Goal: Task Accomplishment & Management: Manage account settings

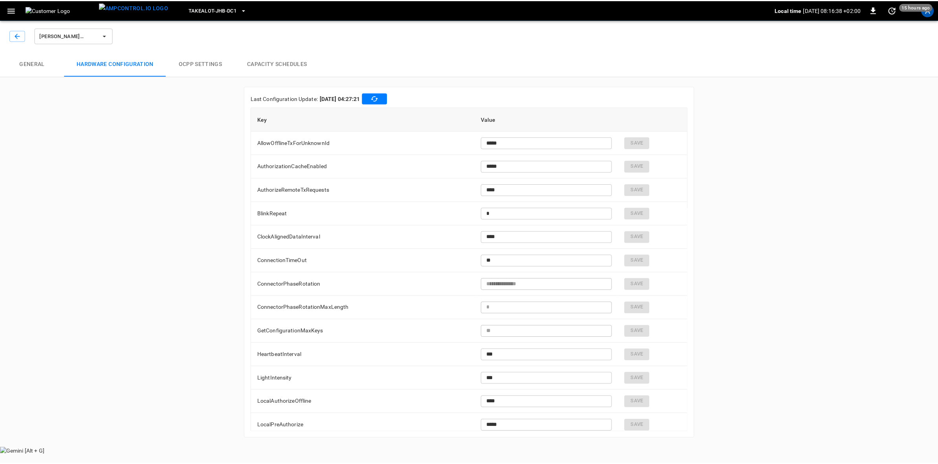
scroll to position [947, 0]
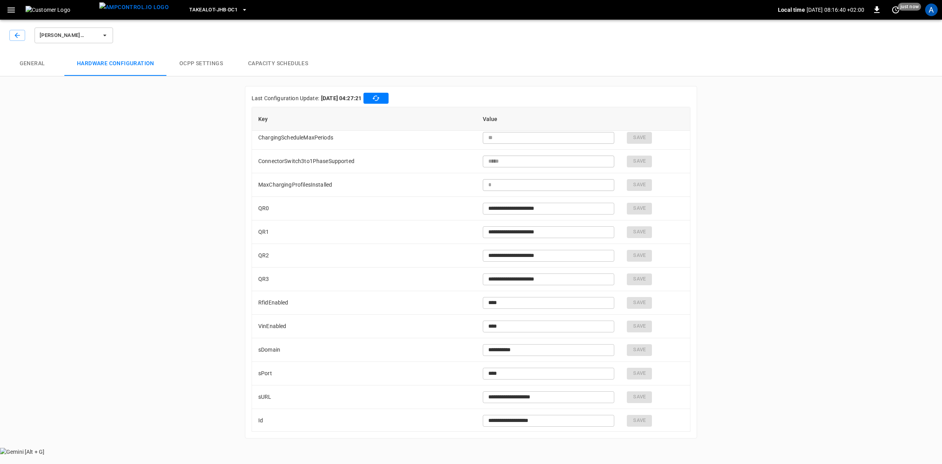
click at [928, 11] on div "A" at bounding box center [931, 10] width 13 height 13
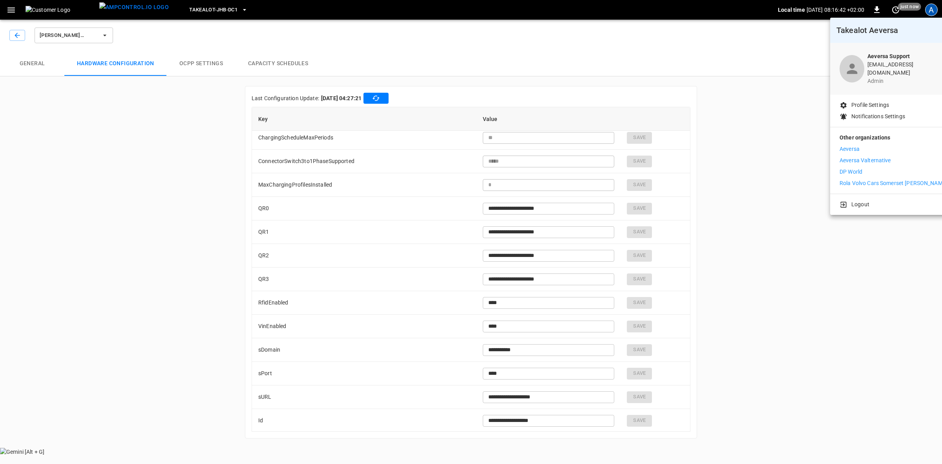
click at [852, 145] on p "Aeversa" at bounding box center [850, 149] width 20 height 8
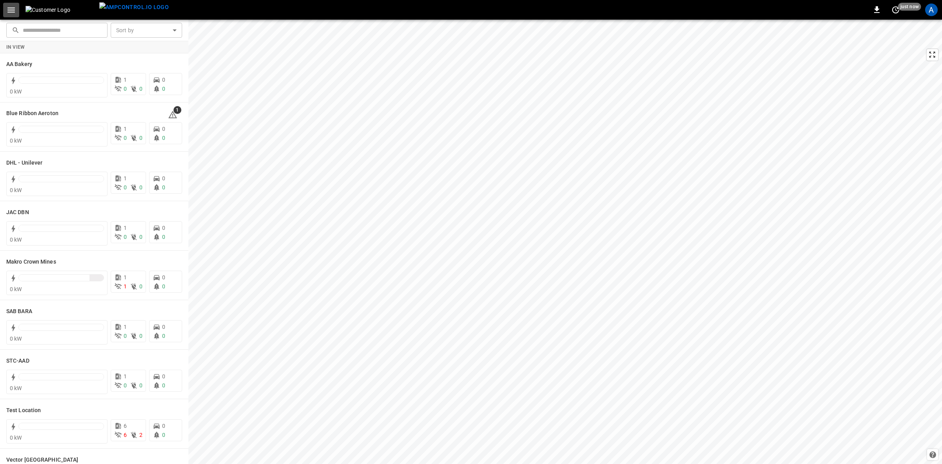
click at [9, 11] on icon "button" at bounding box center [11, 10] width 10 height 10
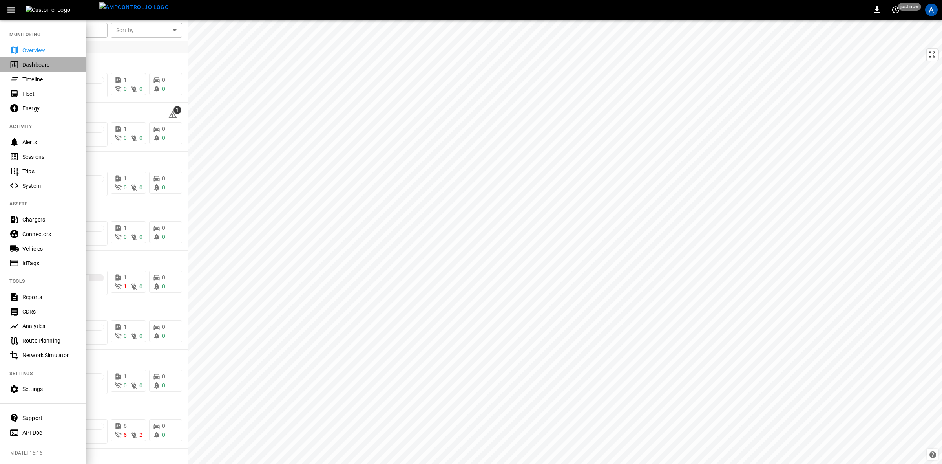
click at [35, 63] on div "Dashboard" at bounding box center [49, 65] width 55 height 8
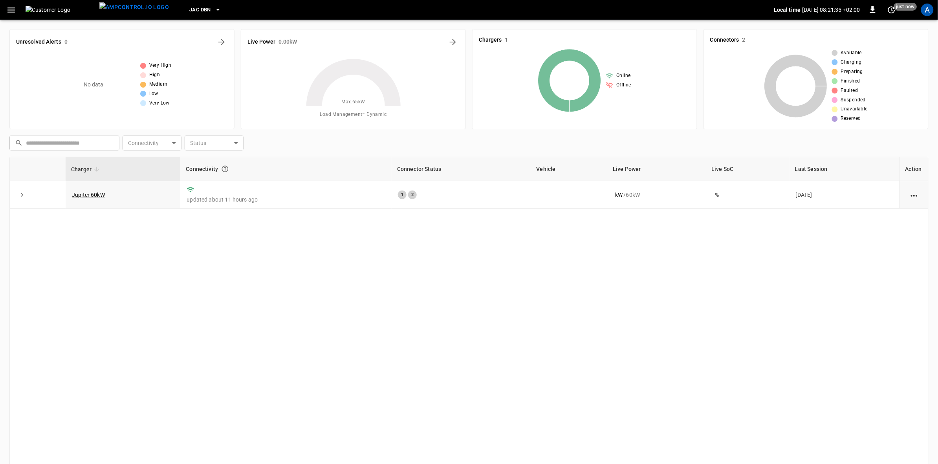
click at [8, 11] on icon "button" at bounding box center [11, 10] width 10 height 10
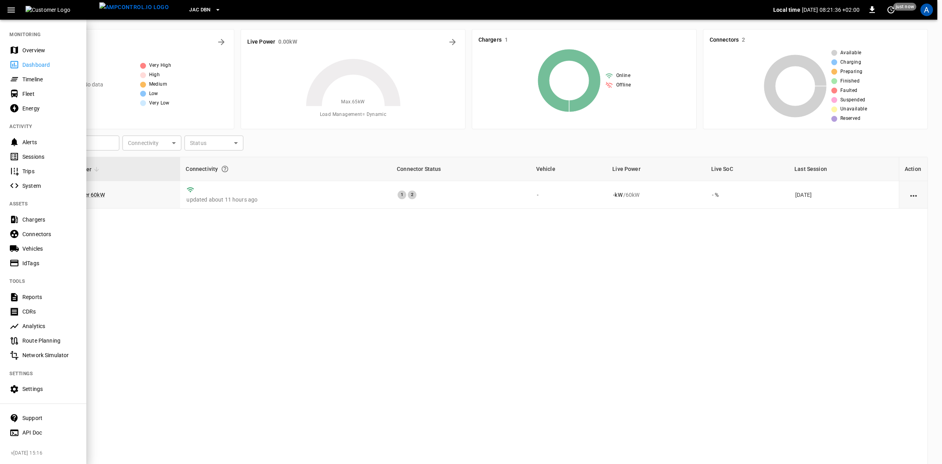
click at [8, 11] on icon "button" at bounding box center [11, 10] width 10 height 10
click at [162, 326] on div at bounding box center [471, 232] width 942 height 464
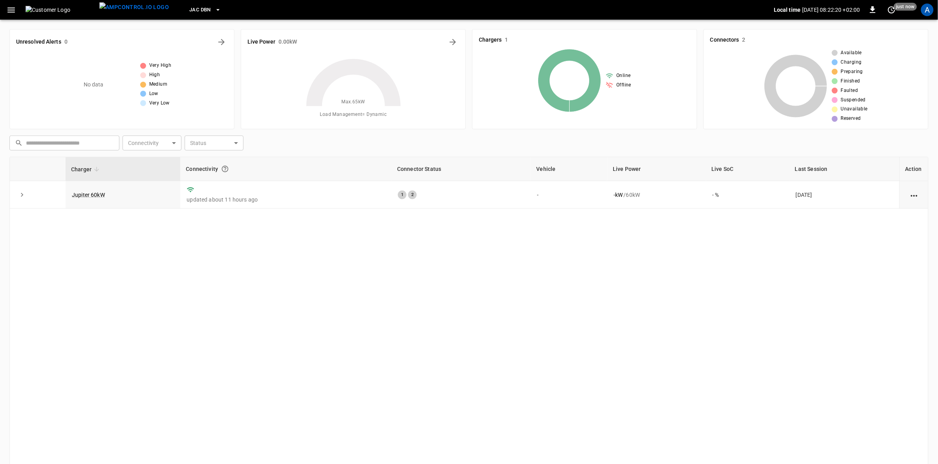
click at [927, 7] on div "A" at bounding box center [927, 10] width 13 height 13
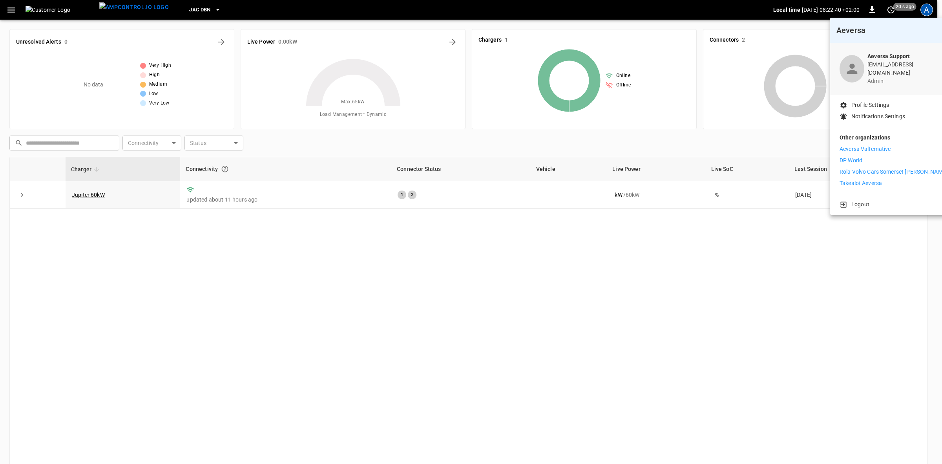
click at [484, 313] on div at bounding box center [471, 232] width 942 height 464
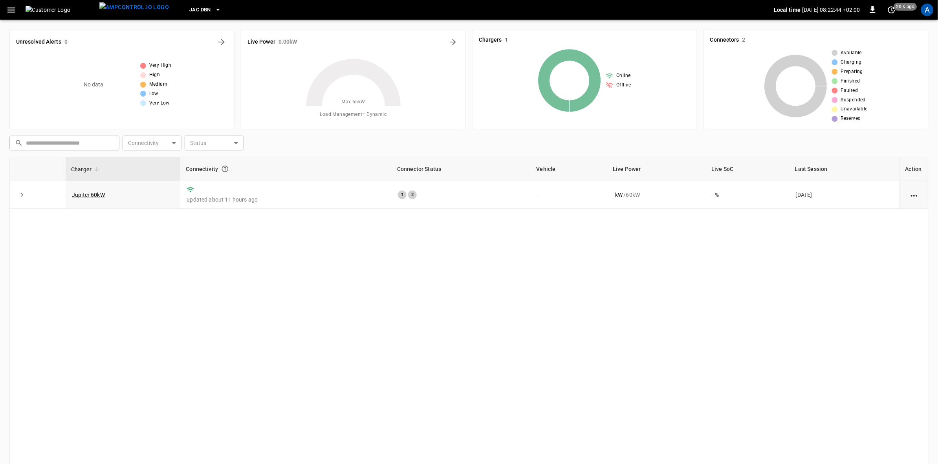
click at [12, 11] on icon "button" at bounding box center [11, 10] width 10 height 10
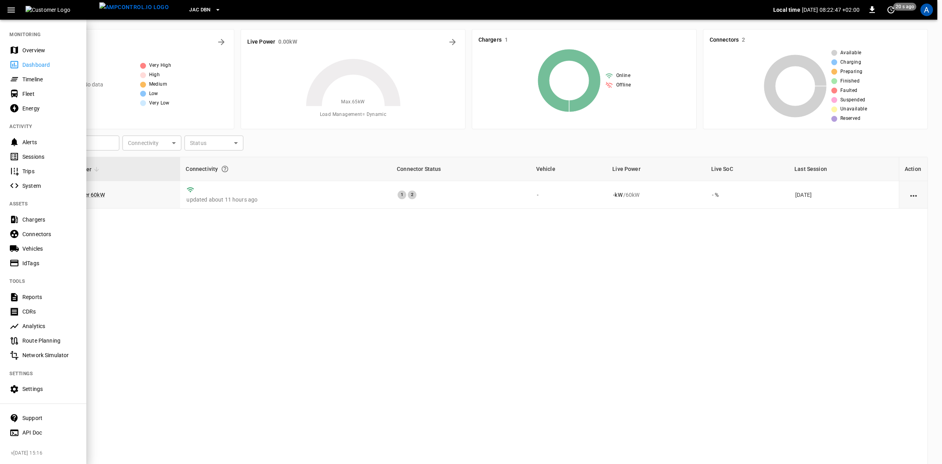
click at [113, 315] on div at bounding box center [471, 232] width 942 height 464
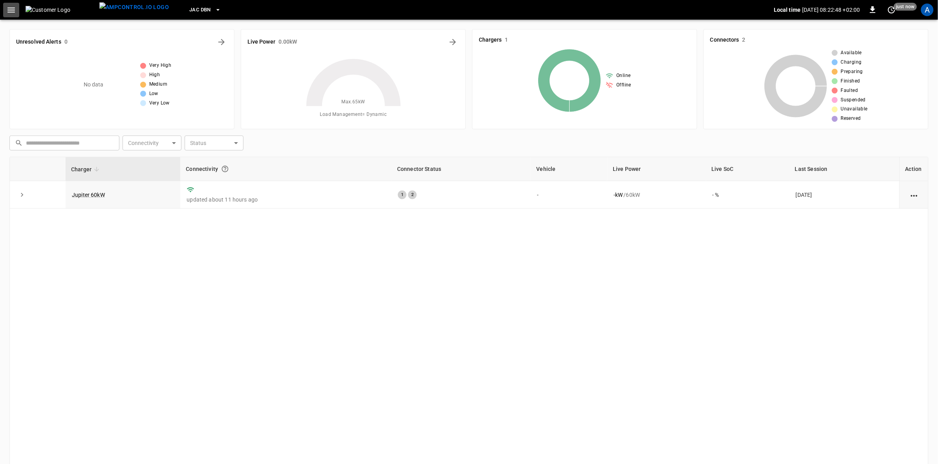
click at [12, 6] on icon "button" at bounding box center [11, 10] width 10 height 10
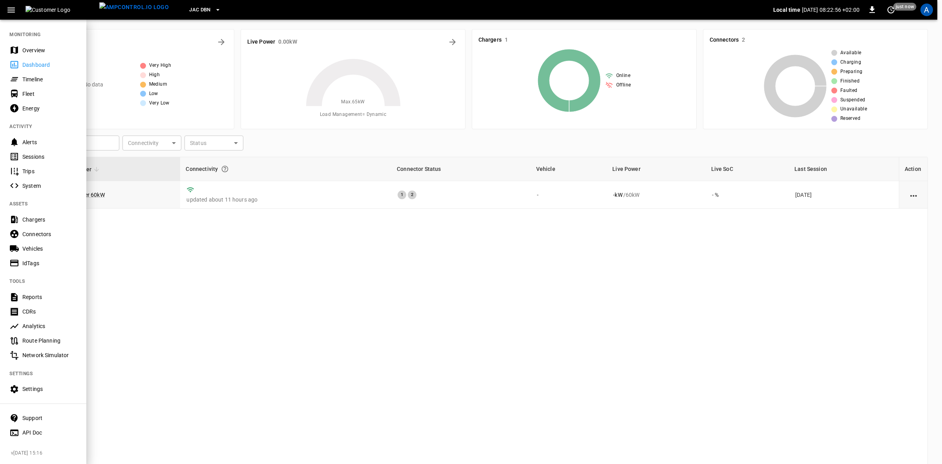
click at [38, 388] on div "Settings" at bounding box center [49, 389] width 55 height 8
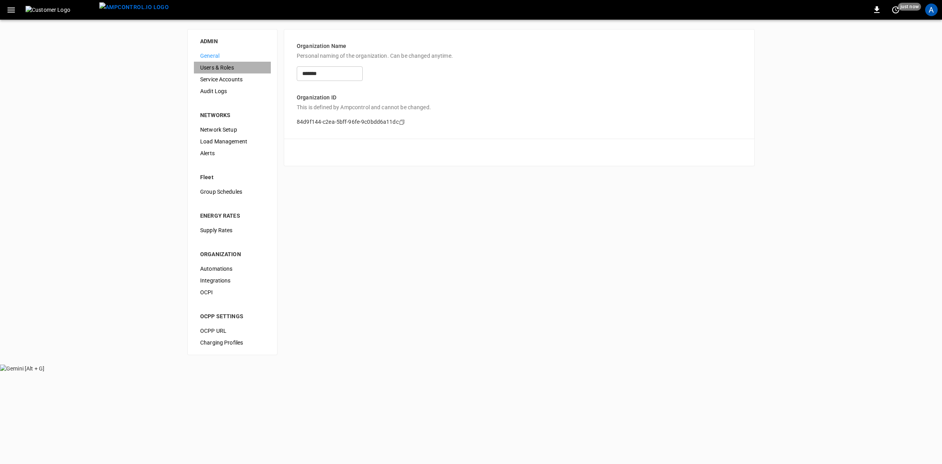
click at [219, 67] on span "Users & Roles" at bounding box center [232, 68] width 64 height 8
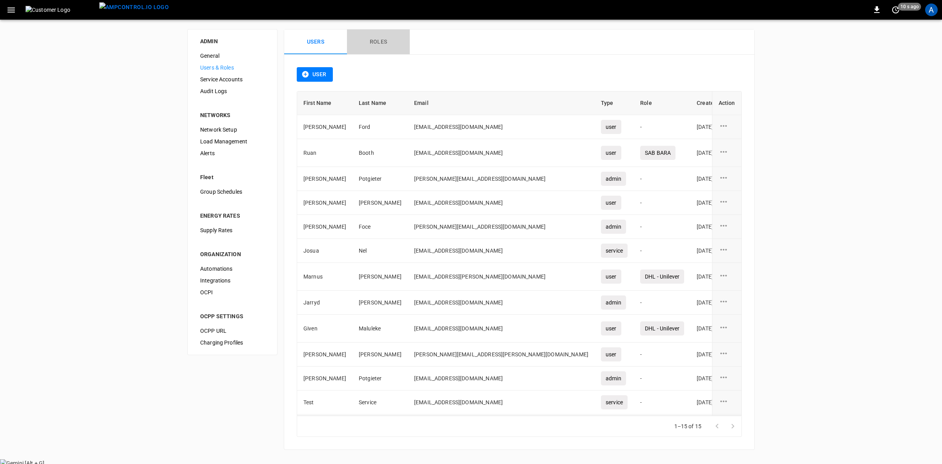
click at [378, 44] on button "Roles" at bounding box center [378, 41] width 63 height 25
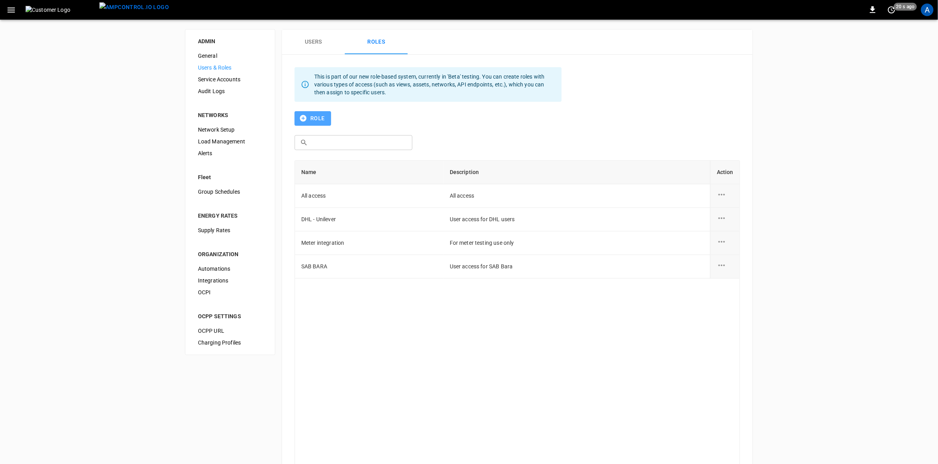
click at [303, 117] on icon "button" at bounding box center [303, 118] width 8 height 8
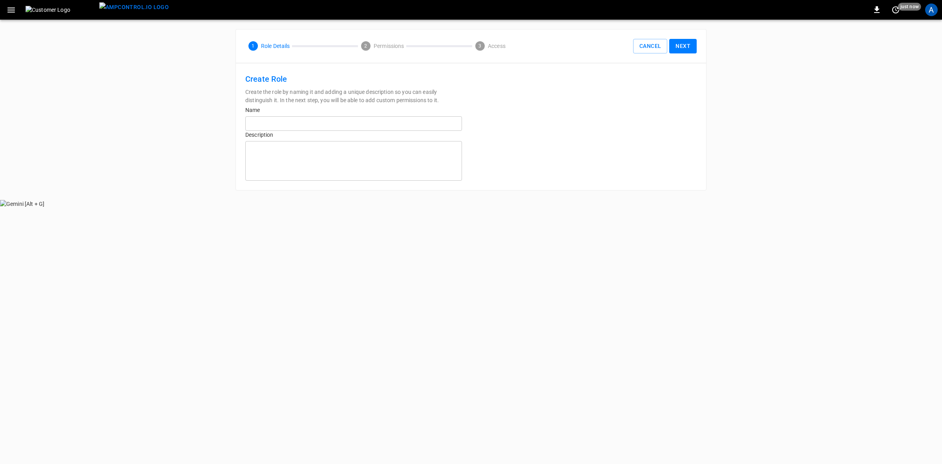
click at [289, 123] on input "text" at bounding box center [353, 123] width 217 height 15
type input "**********"
click at [275, 153] on textarea at bounding box center [354, 160] width 206 height 33
type textarea "**********"
click at [682, 47] on button "Next" at bounding box center [682, 46] width 27 height 15
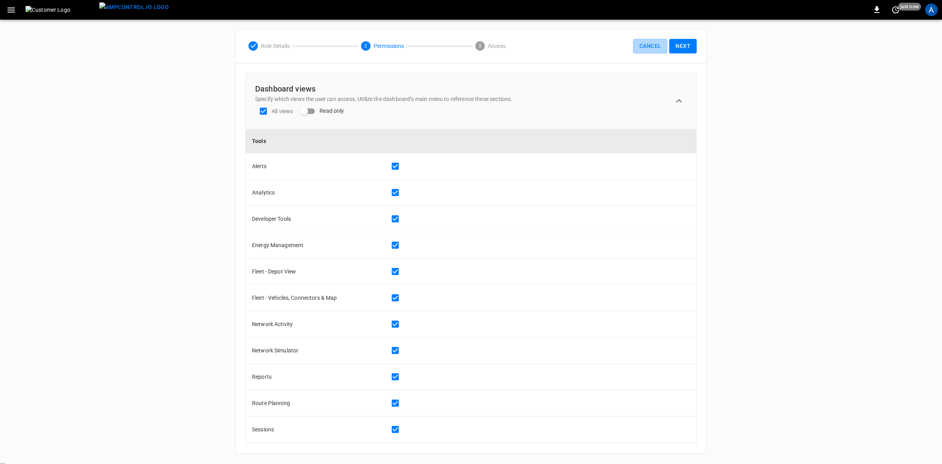
click at [649, 47] on button "Cancel" at bounding box center [650, 46] width 34 height 15
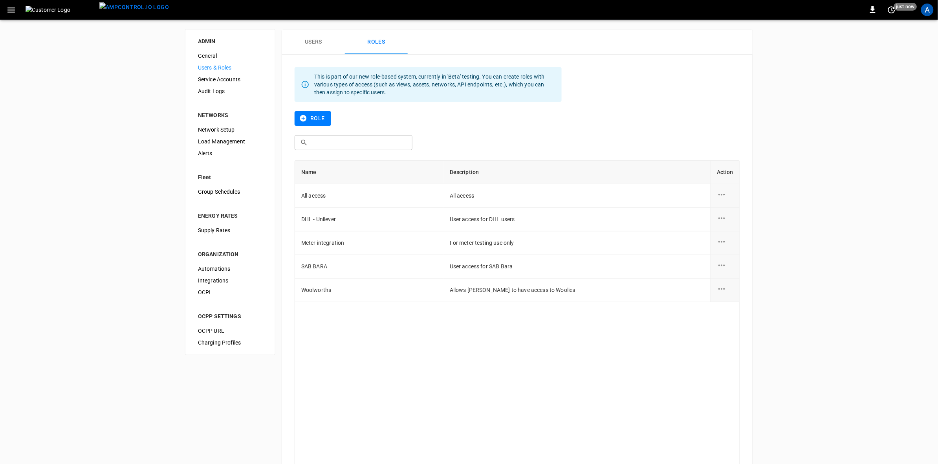
click at [924, 6] on div "A" at bounding box center [927, 10] width 13 height 13
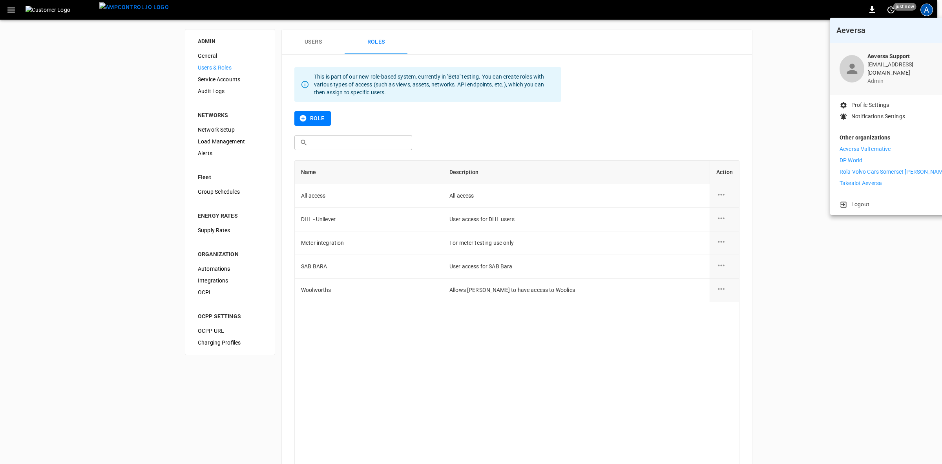
click at [851, 156] on p "DP World" at bounding box center [851, 160] width 23 height 8
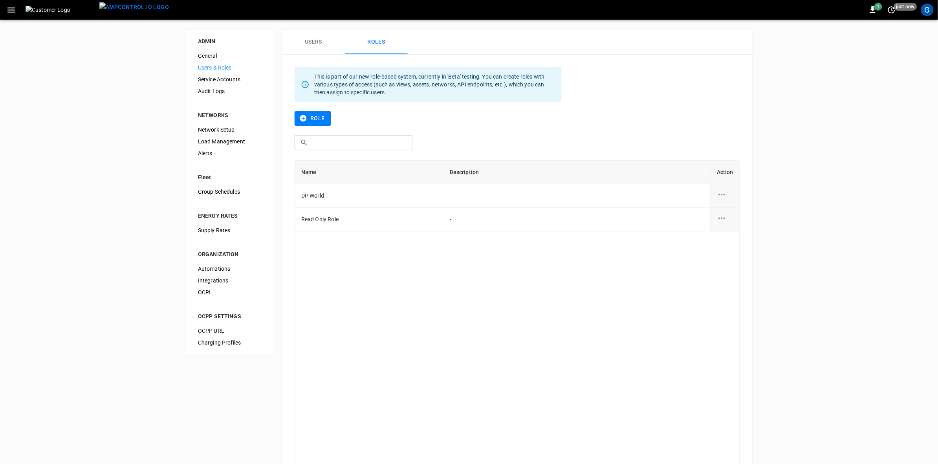
click at [719, 195] on icon "role action options" at bounding box center [721, 195] width 7 height 2
click at [735, 199] on li "Edit" at bounding box center [731, 199] width 28 height 13
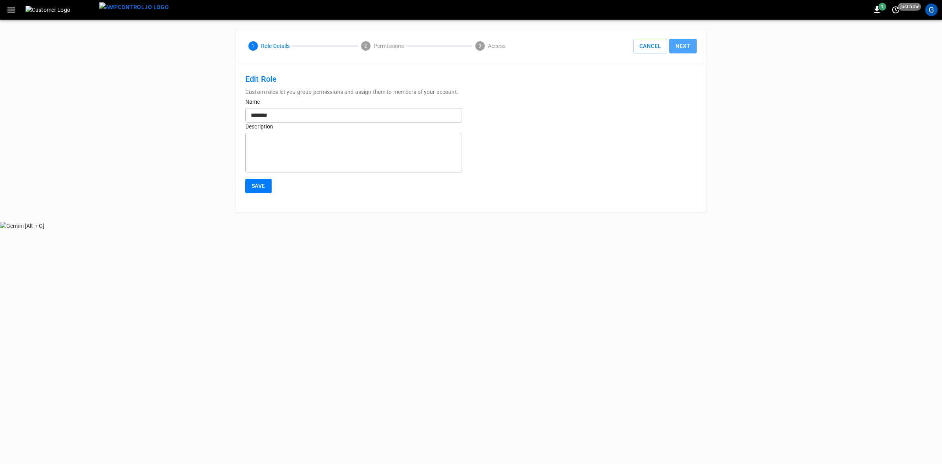
click at [690, 46] on button "Next" at bounding box center [682, 46] width 27 height 15
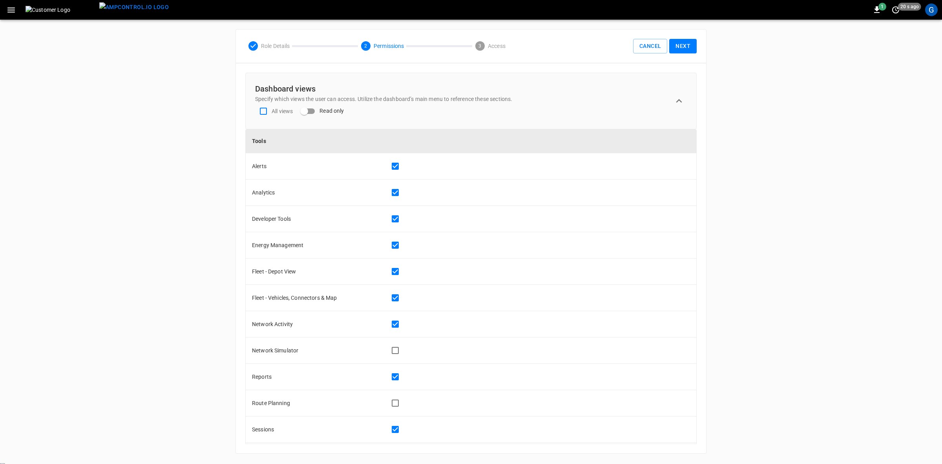
click at [647, 46] on button "Cancel" at bounding box center [650, 46] width 34 height 15
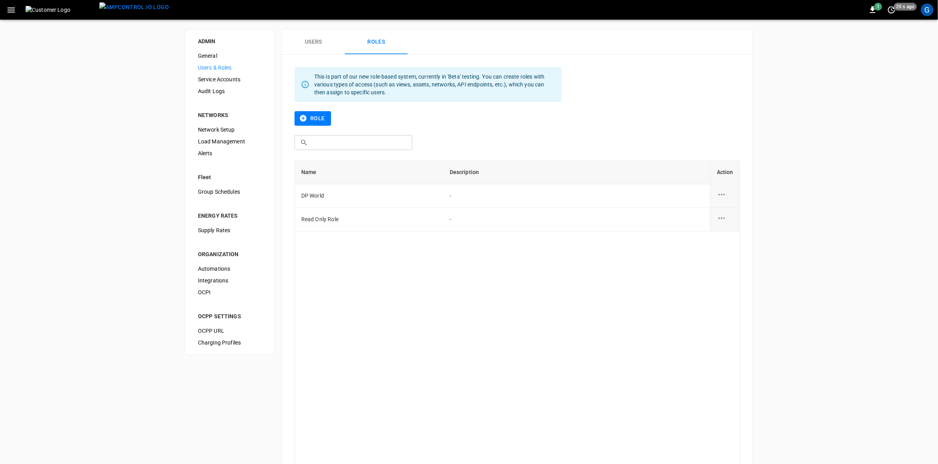
click at [927, 11] on div "G" at bounding box center [927, 10] width 13 height 13
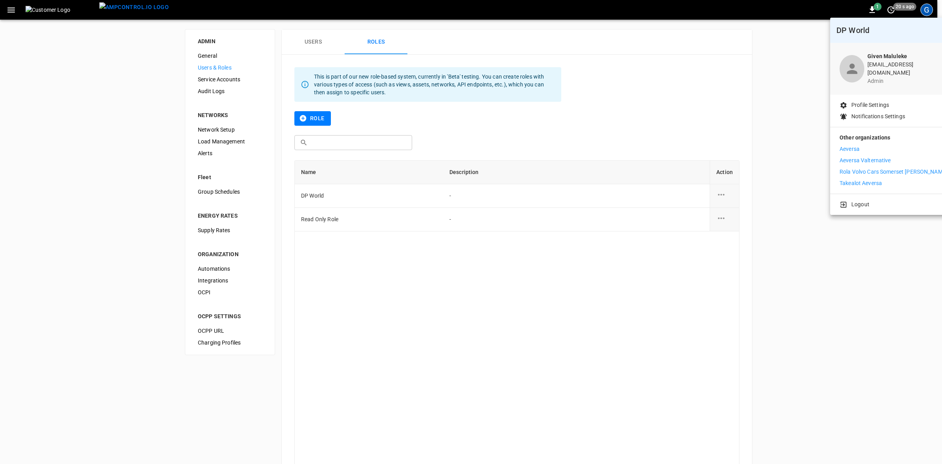
click at [849, 145] on p "Aeversa" at bounding box center [850, 149] width 20 height 8
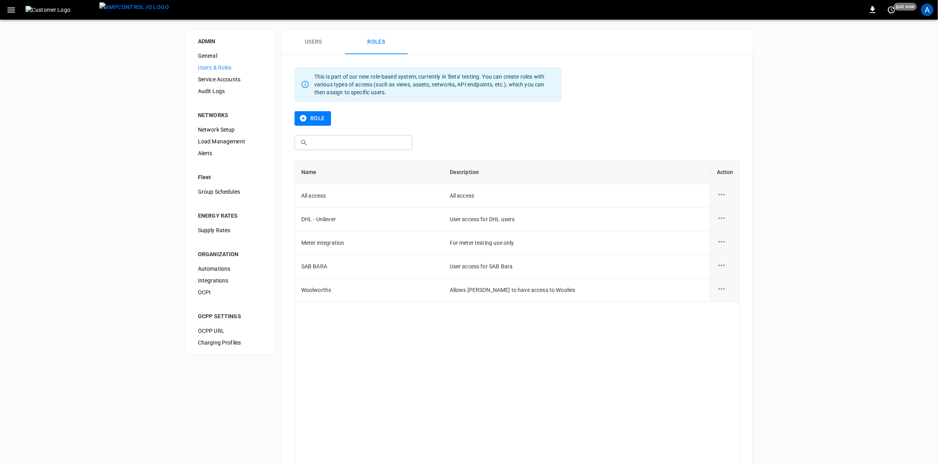
click at [722, 289] on icon "role action options" at bounding box center [721, 289] width 7 height 2
click at [731, 293] on li "Edit" at bounding box center [731, 293] width 28 height 13
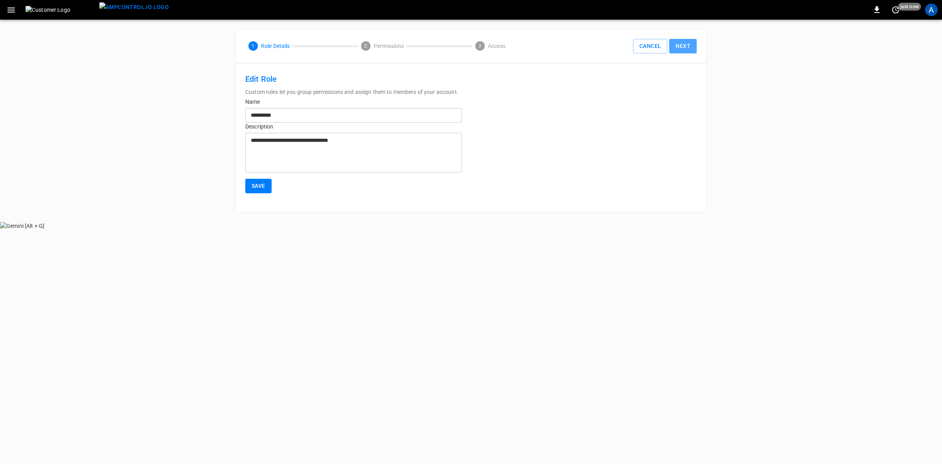
click at [678, 48] on button "Next" at bounding box center [682, 46] width 27 height 15
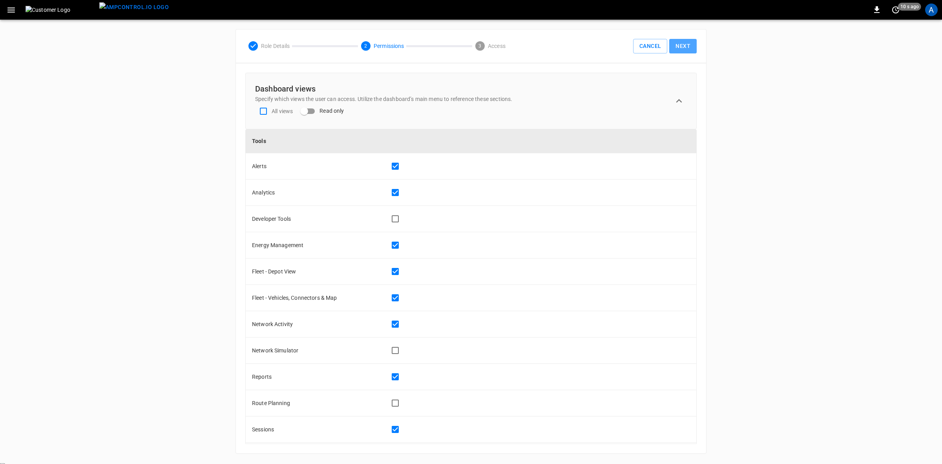
click at [684, 47] on button "Next" at bounding box center [682, 46] width 27 height 15
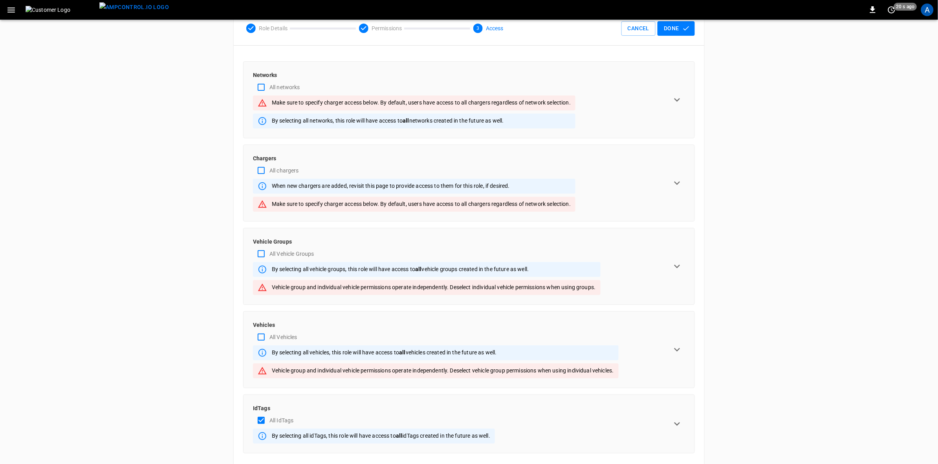
scroll to position [33, 0]
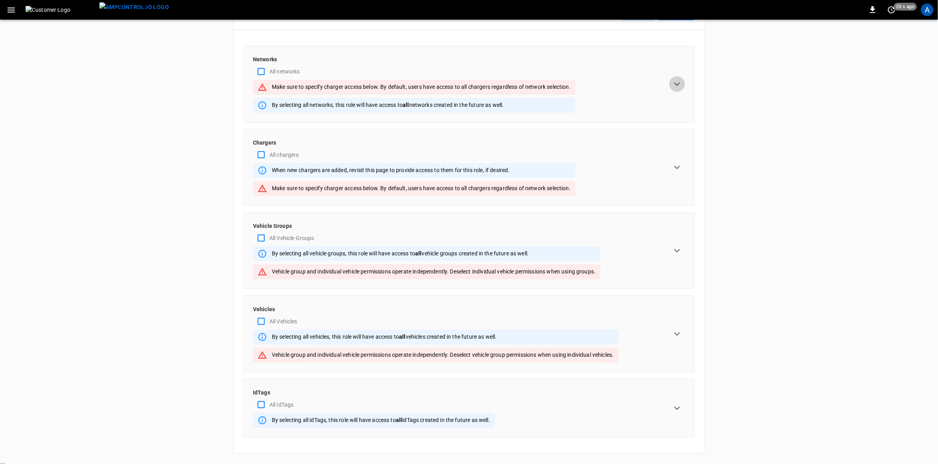
click at [678, 81] on icon "expand row" at bounding box center [677, 84] width 12 height 12
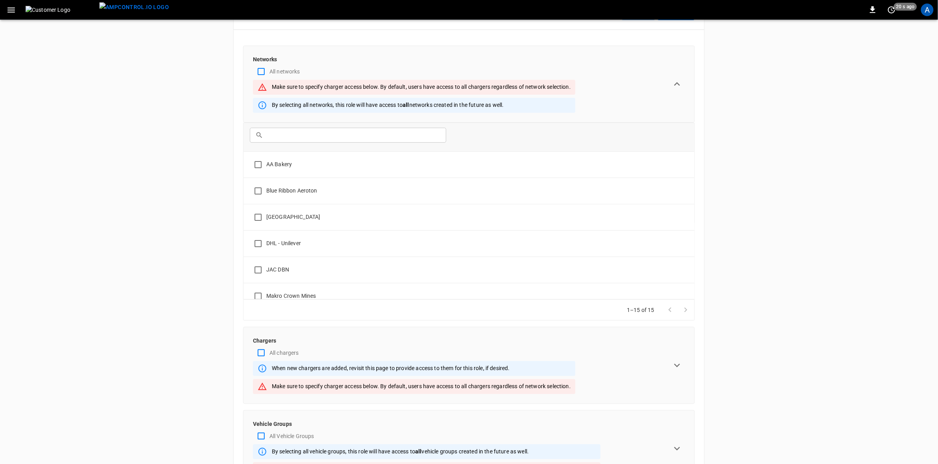
click at [280, 138] on input "text" at bounding box center [353, 135] width 174 height 15
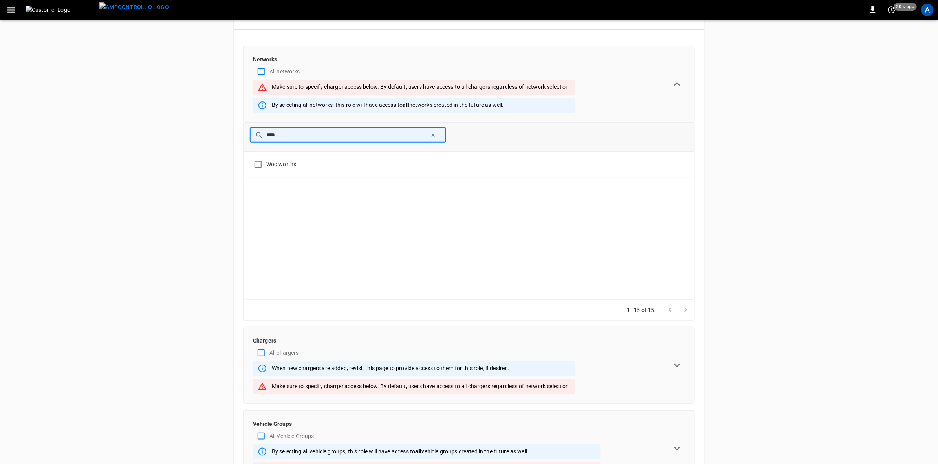
type input "****"
click at [680, 364] on icon "expand row" at bounding box center [677, 365] width 12 height 12
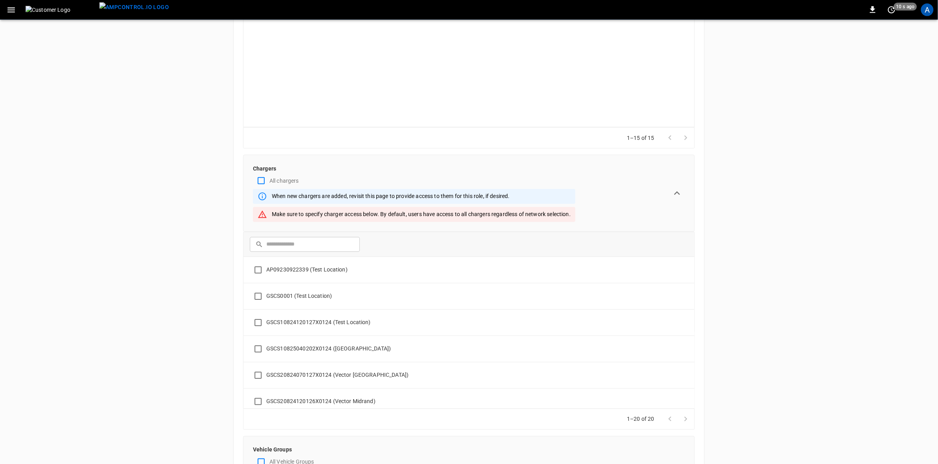
scroll to position [208, 0]
click at [283, 245] on input "text" at bounding box center [310, 241] width 88 height 15
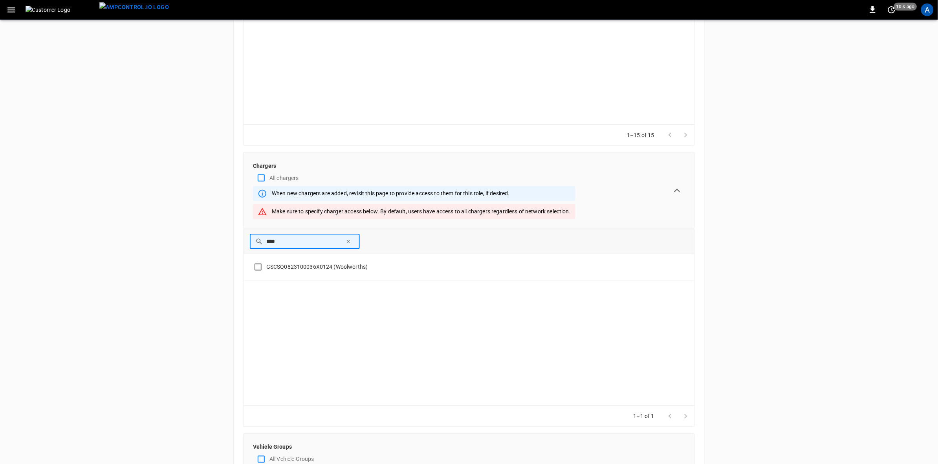
type input "****"
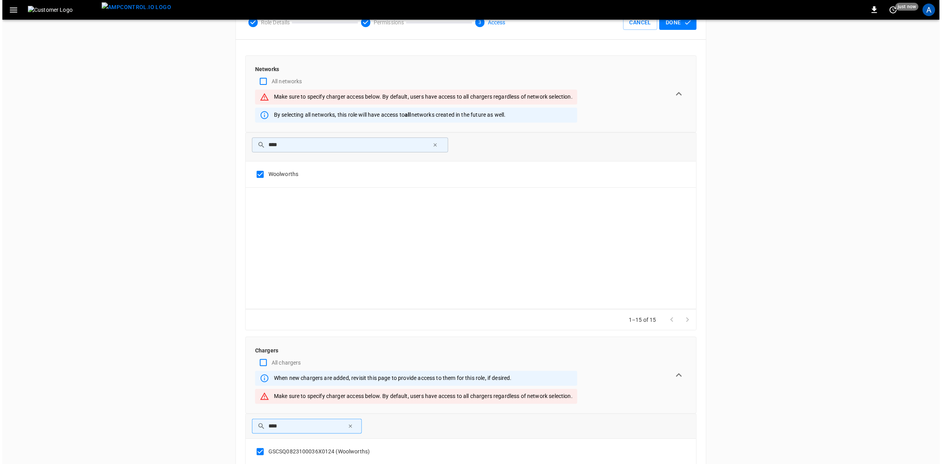
scroll to position [0, 0]
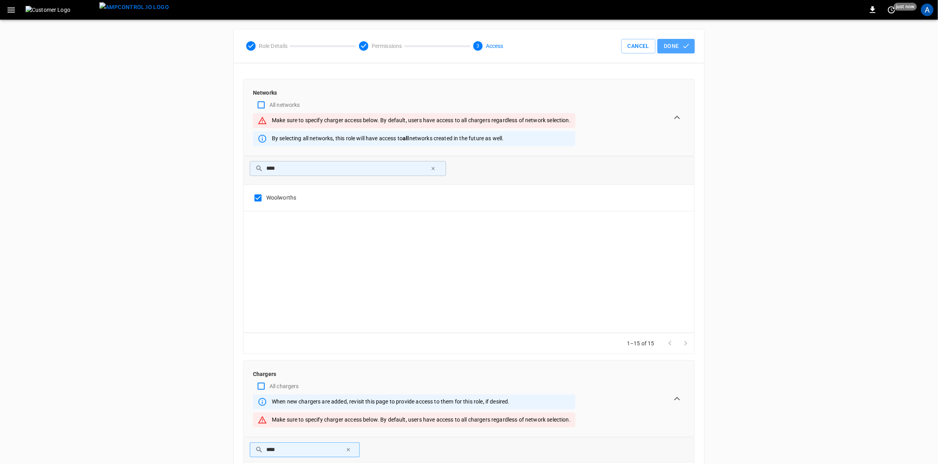
click at [676, 46] on button "Done" at bounding box center [675, 46] width 37 height 15
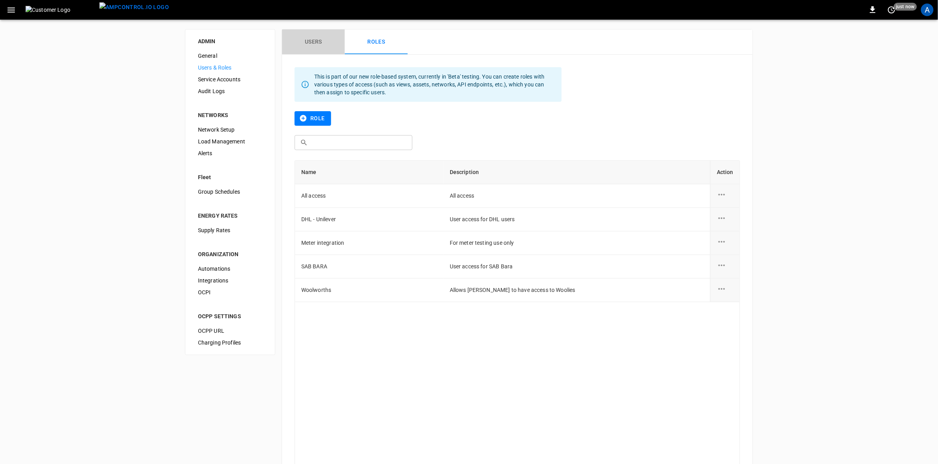
click at [305, 37] on button "Users" at bounding box center [313, 41] width 63 height 25
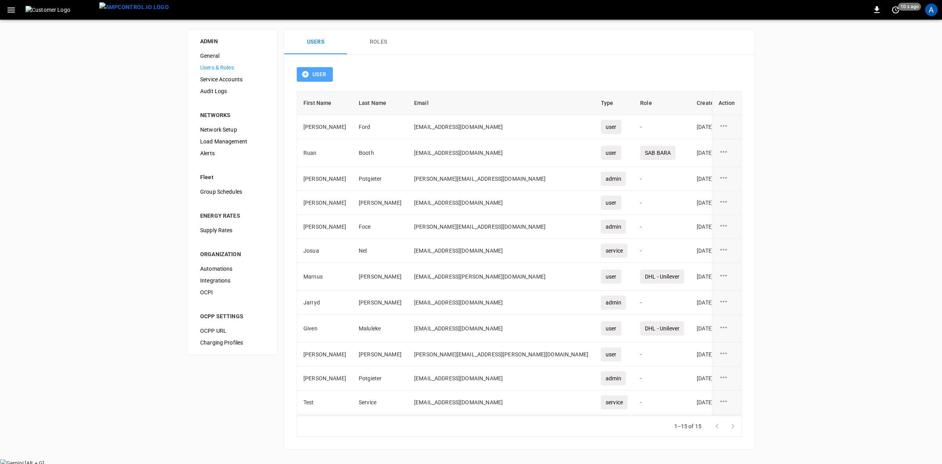
click at [305, 79] on button "User" at bounding box center [315, 74] width 36 height 15
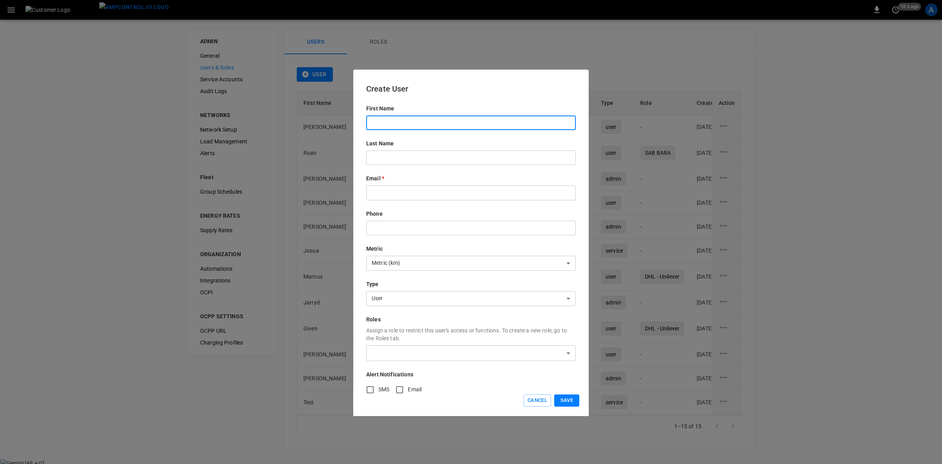
click at [399, 124] on input "text" at bounding box center [471, 122] width 210 height 15
type input "******"
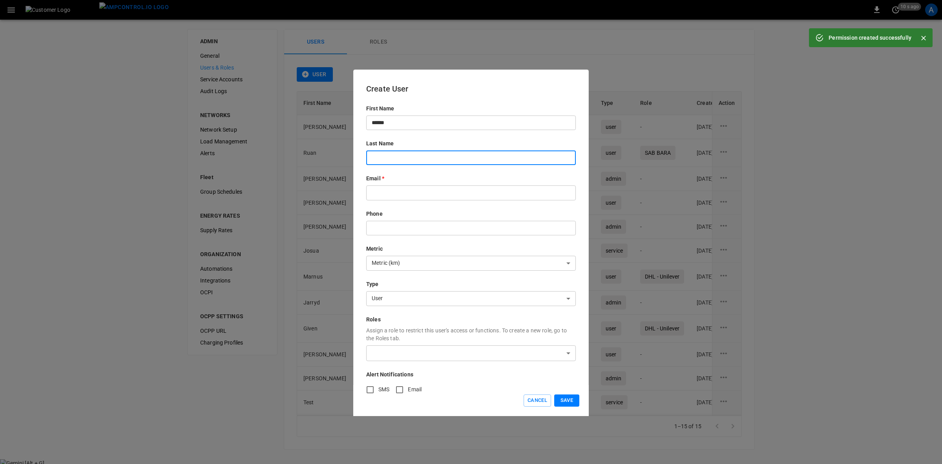
click at [380, 159] on input "text" at bounding box center [471, 157] width 210 height 15
type input "*******"
click at [381, 196] on input "text" at bounding box center [471, 192] width 210 height 15
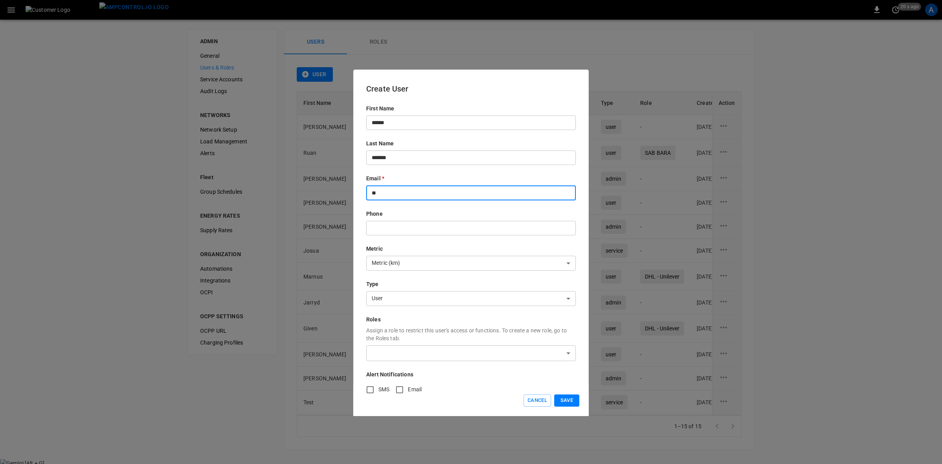
type input "**********"
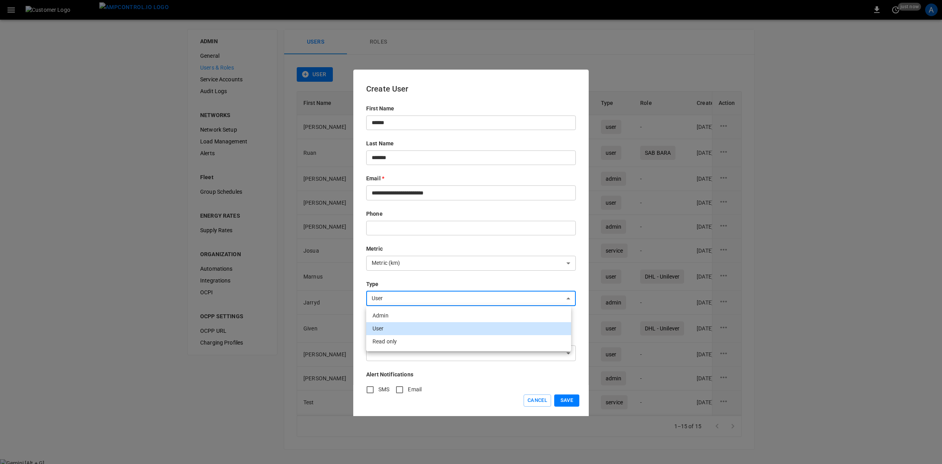
click at [389, 295] on body "0 just now A ADMIN General Users & Roles Service Accounts Audit Logs NETWORKS N…" at bounding box center [471, 233] width 942 height 467
click at [382, 326] on li "User" at bounding box center [468, 328] width 205 height 13
click at [399, 346] on body "0 just now A ADMIN General Users & Roles Service Accounts Audit Logs NETWORKS N…" at bounding box center [471, 233] width 942 height 467
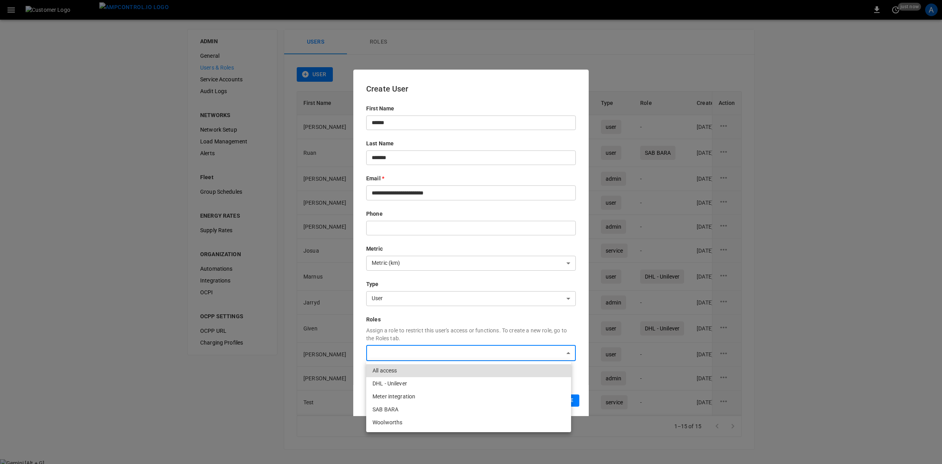
click at [390, 422] on li "Woolworths" at bounding box center [468, 422] width 205 height 13
type input "**********"
click at [894, 95] on div at bounding box center [471, 232] width 942 height 464
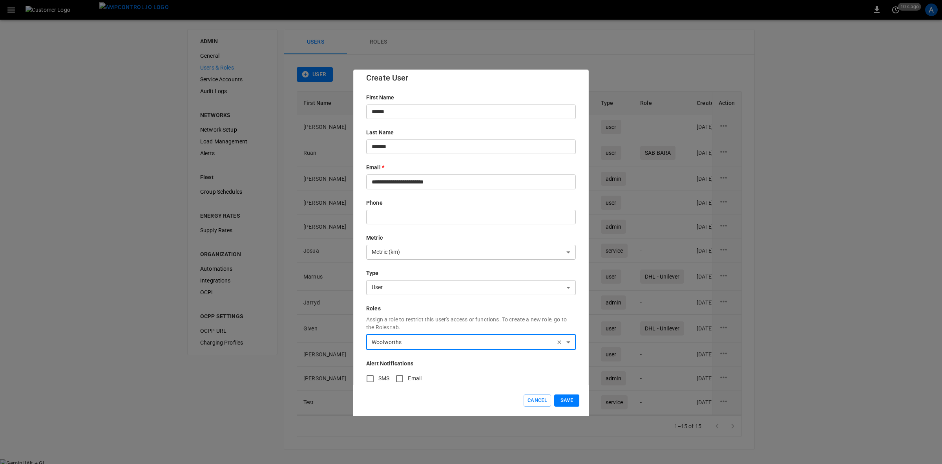
scroll to position [20, 0]
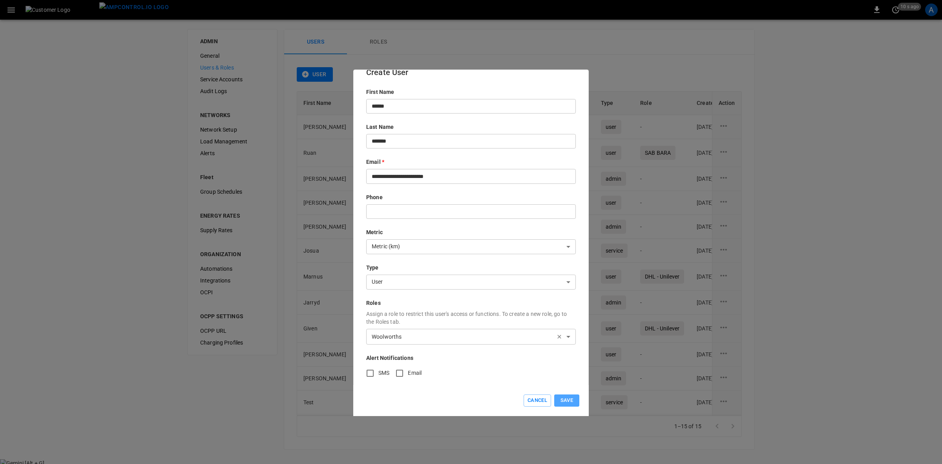
click at [565, 399] on button "Save" at bounding box center [566, 400] width 25 height 12
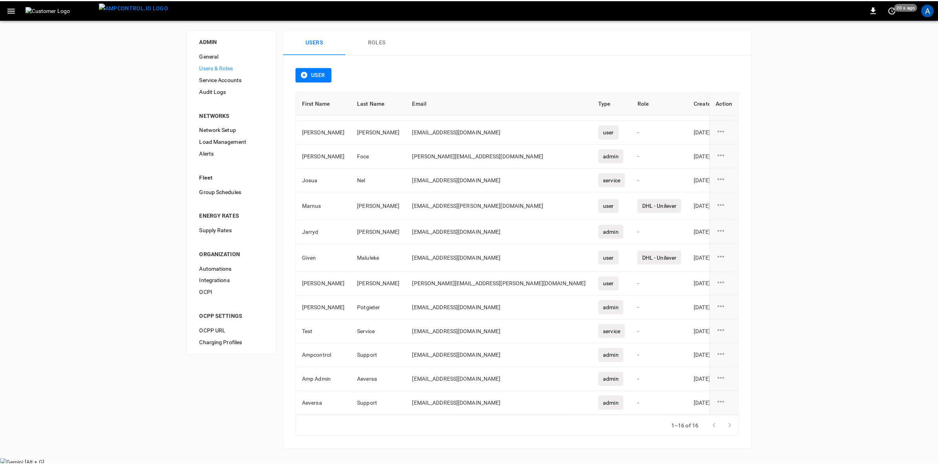
scroll to position [0, 0]
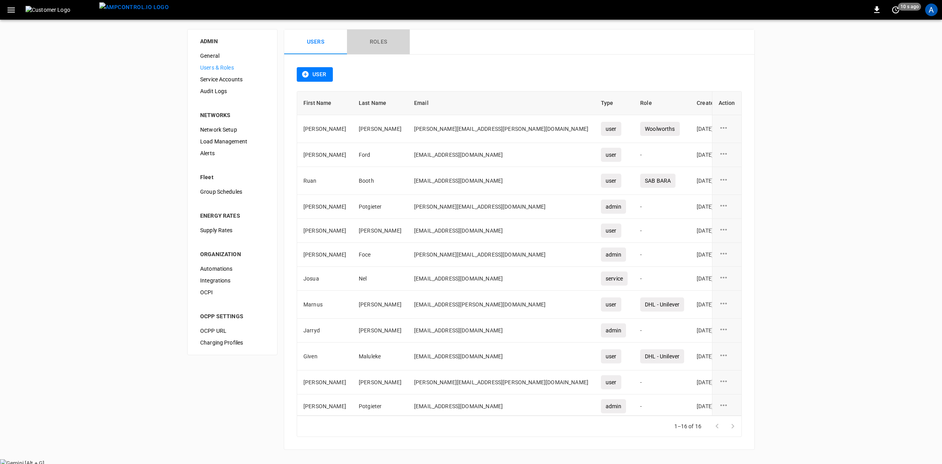
click at [377, 39] on button "Roles" at bounding box center [378, 41] width 63 height 25
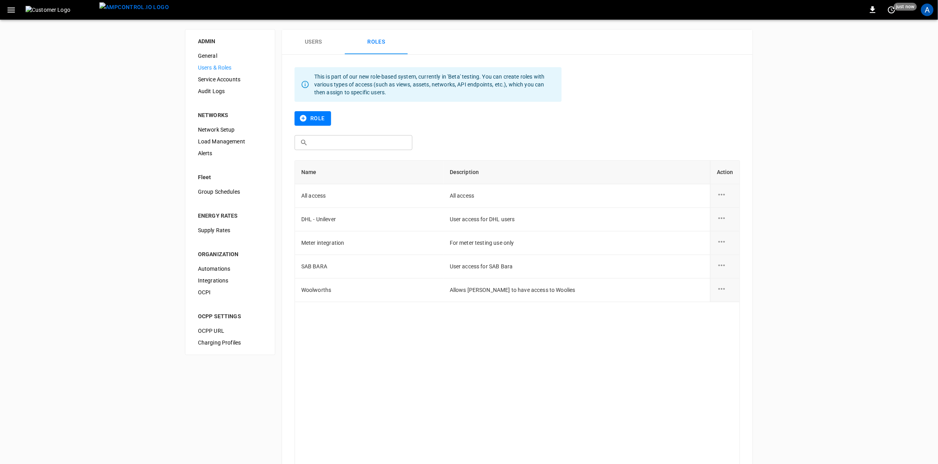
click at [724, 286] on icon "role action options" at bounding box center [722, 289] width 10 height 10
click at [730, 293] on li "Edit" at bounding box center [731, 293] width 28 height 13
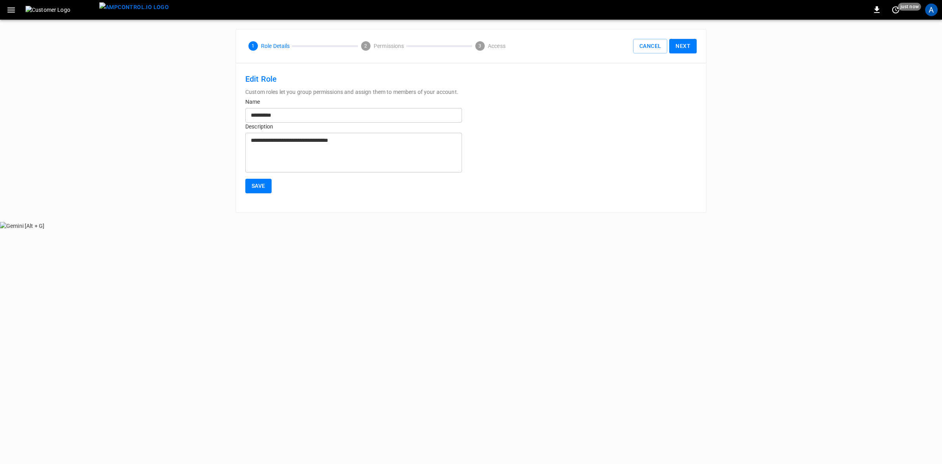
click at [293, 118] on input "**********" at bounding box center [353, 115] width 217 height 15
type input "**********"
click at [360, 141] on textarea "**********" at bounding box center [354, 152] width 206 height 33
type textarea "**********"
click at [683, 50] on button "Next" at bounding box center [682, 46] width 27 height 15
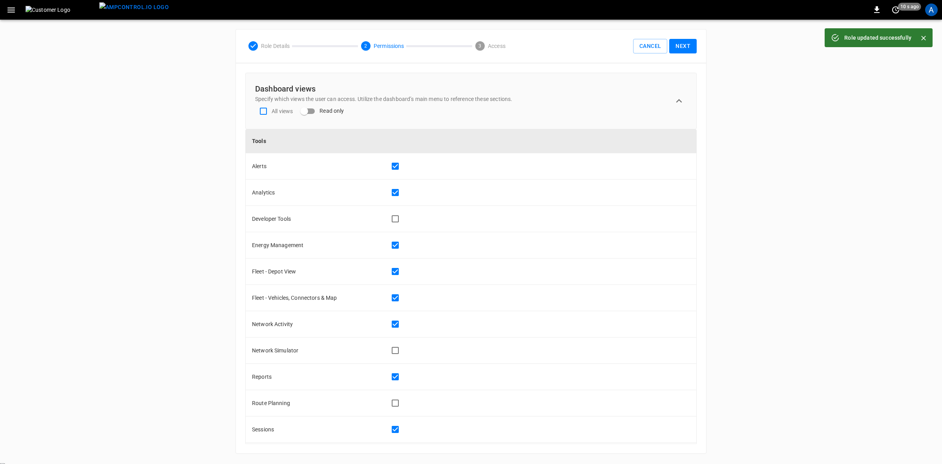
click at [679, 52] on button "Next" at bounding box center [682, 46] width 27 height 15
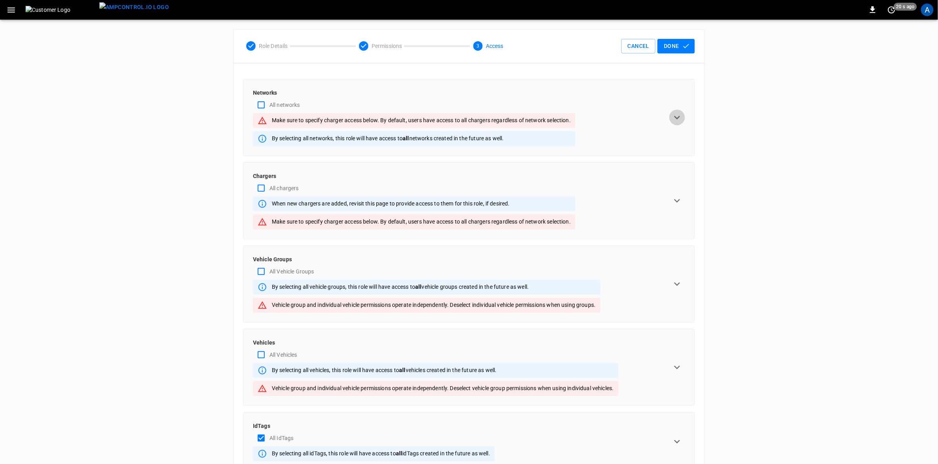
click at [674, 116] on icon "expand row" at bounding box center [677, 118] width 12 height 12
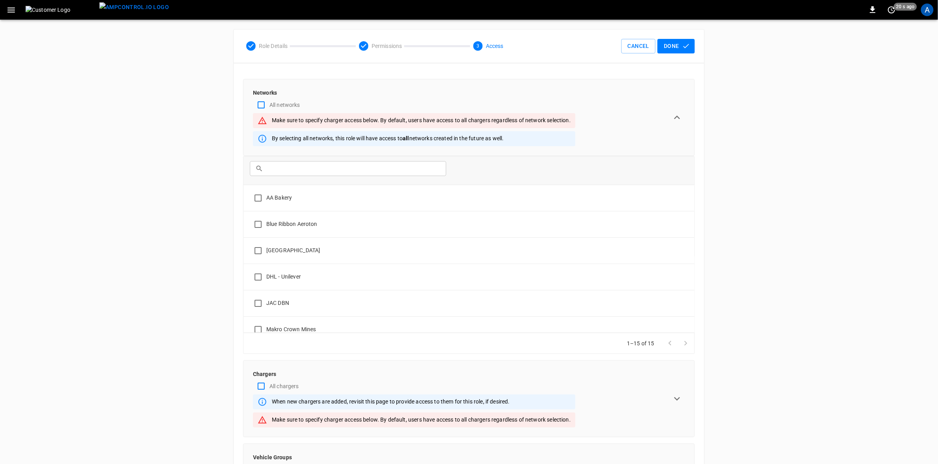
click at [279, 170] on input "text" at bounding box center [353, 168] width 174 height 15
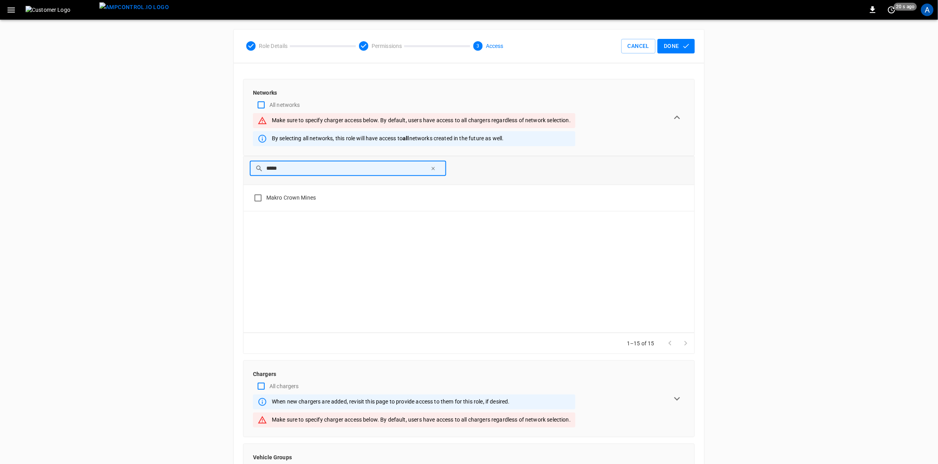
type input "*****"
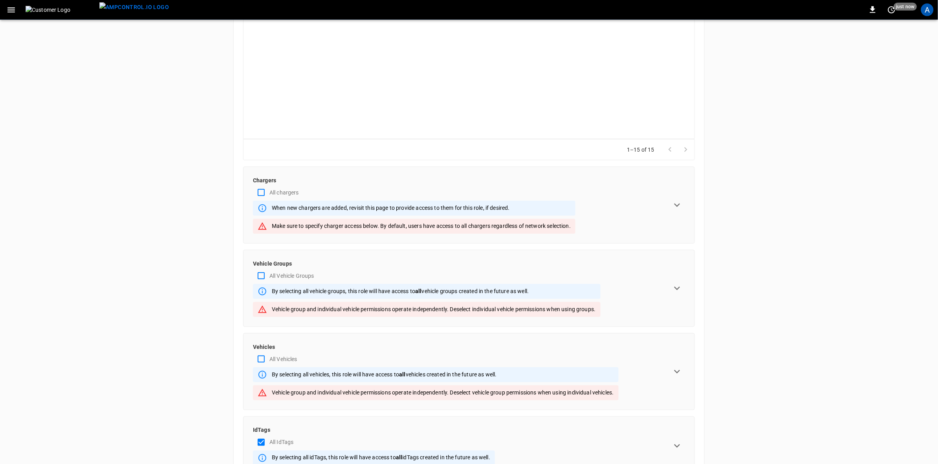
scroll to position [195, 0]
click at [679, 199] on icon "expand row" at bounding box center [677, 204] width 12 height 12
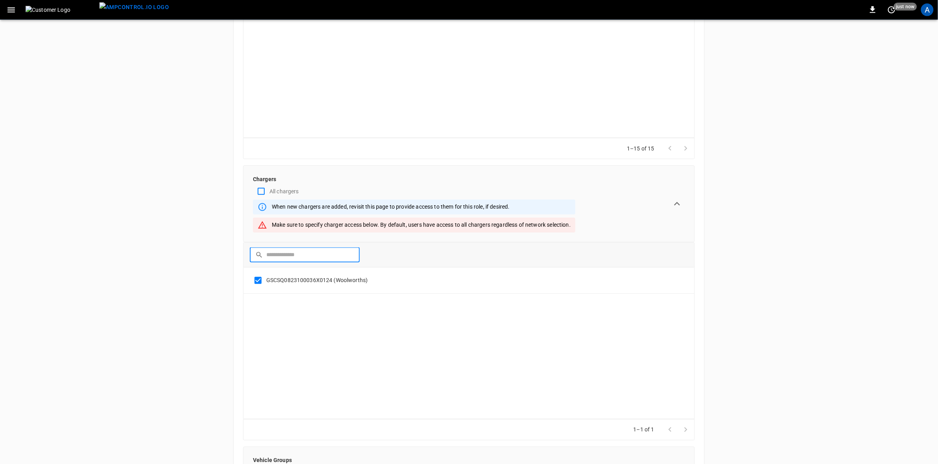
click at [270, 256] on input "text" at bounding box center [310, 254] width 88 height 15
type input "*****"
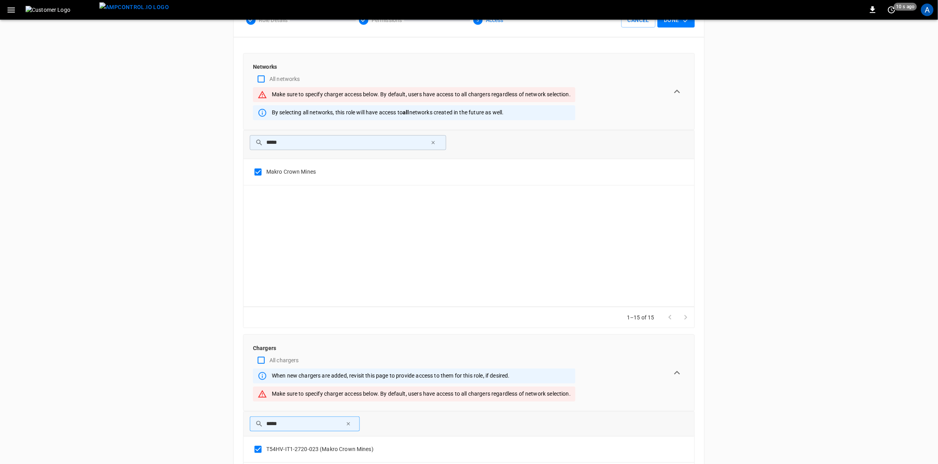
scroll to position [0, 0]
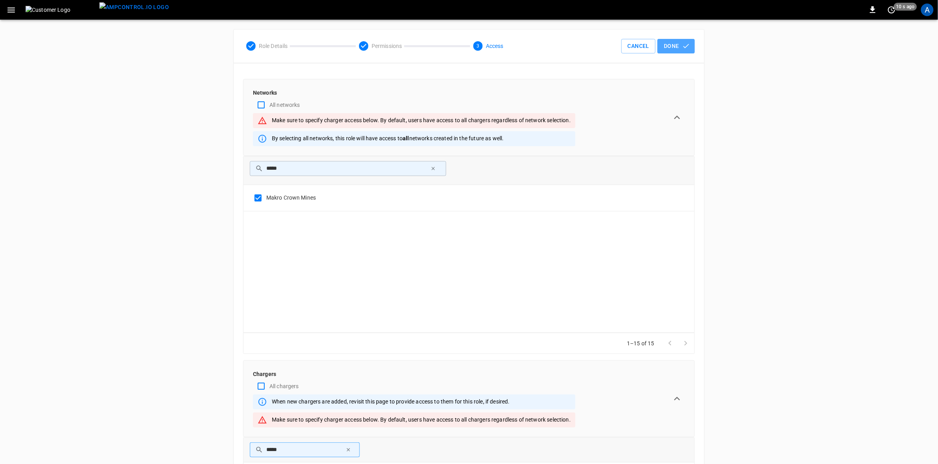
click at [677, 50] on button "Done" at bounding box center [675, 46] width 37 height 15
